Goal: Information Seeking & Learning: Learn about a topic

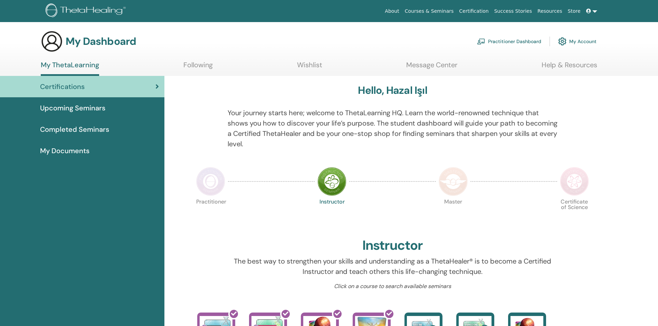
click at [98, 108] on span "Upcoming Seminars" at bounding box center [72, 108] width 65 height 10
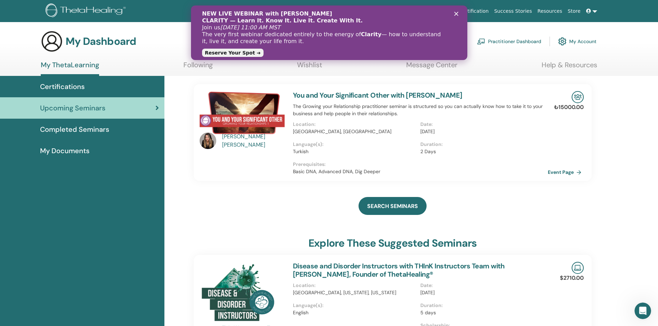
click at [453, 15] on div "NEW LIVE WEBINAR with [PERSON_NAME] CLARITY — Learn It. Know It. Live It. Creat…" at bounding box center [329, 32] width 254 height 49
click at [457, 13] on icon "Kapat" at bounding box center [456, 14] width 4 height 4
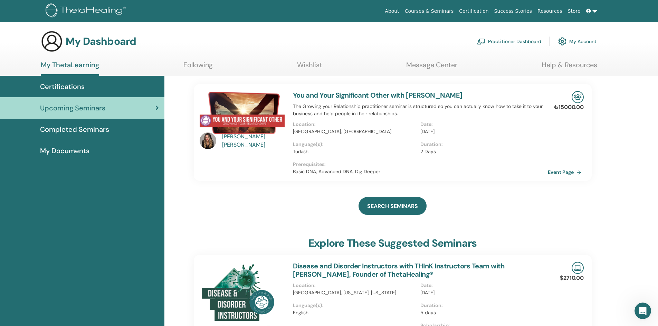
click at [72, 86] on span "Certifications" at bounding box center [62, 86] width 45 height 10
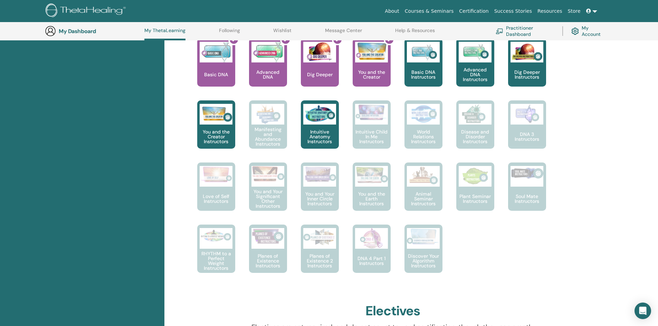
scroll to position [295, 0]
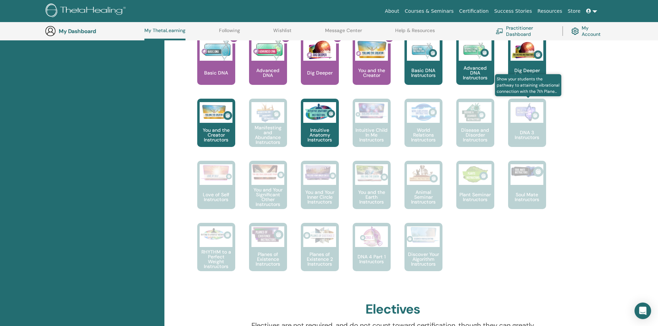
click at [530, 131] on p "DNA 3 Instructors" at bounding box center [527, 135] width 38 height 10
